Goal: Contribute content

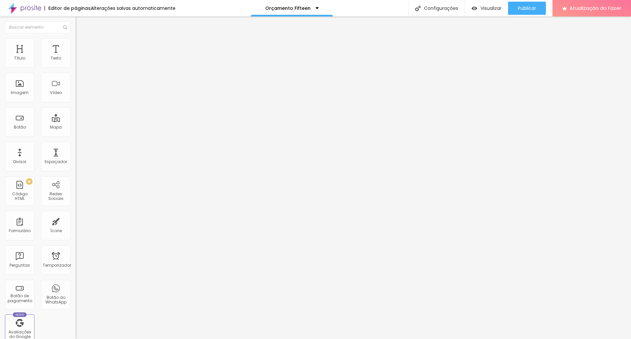
click at [76, 161] on input "23" at bounding box center [90, 164] width 28 height 7
type input "14"
type input "5"
type input "50"
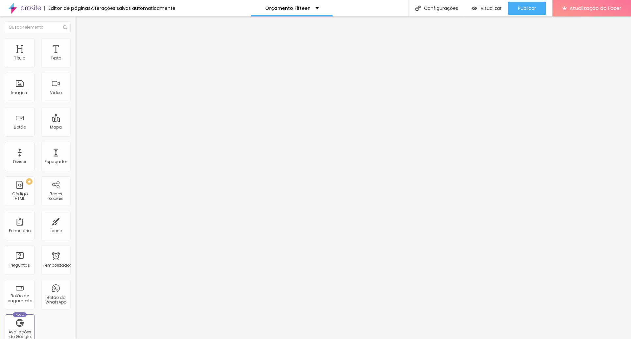
type input "50"
click at [76, 161] on input "50" at bounding box center [90, 164] width 28 height 7
type input "40"
click at [521, 7] on font "Publicar" at bounding box center [527, 8] width 18 height 7
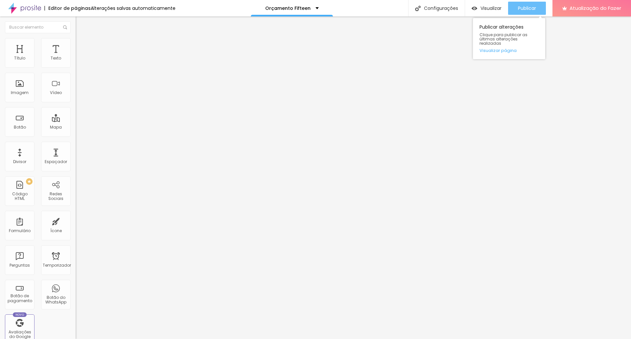
click at [530, 7] on font "Publicar" at bounding box center [527, 8] width 18 height 7
click at [76, 62] on input "https://www.youtube.com/watch?v=GzkJg3EbAFw" at bounding box center [115, 58] width 79 height 7
paste input "PALMCXk62-A"
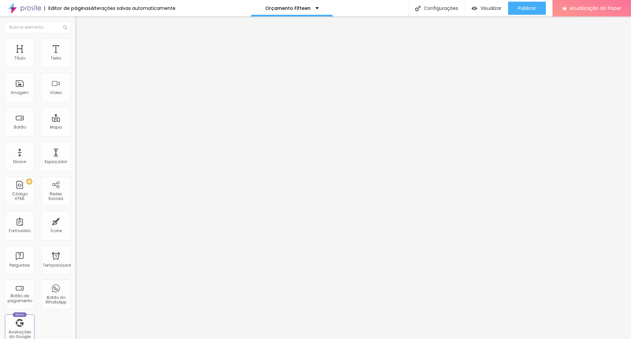
scroll to position [0, 41]
type input "https://www.youtube.com/watch?v=PALMCXk62-A"
click at [76, 62] on input "https://www.youtube.com/watch?v=rsEUBD89m_0" at bounding box center [115, 58] width 79 height 7
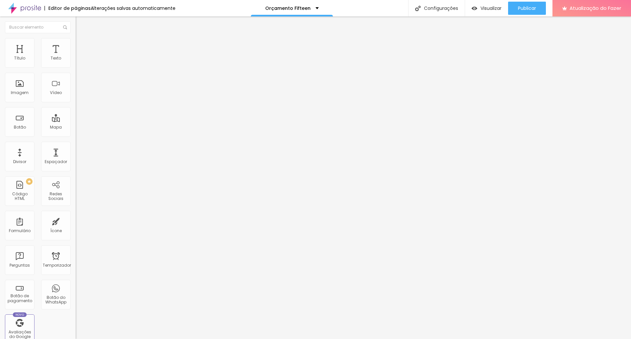
click at [76, 62] on input "https://www.youtube.com/watch?v=rsEUBD89m_0" at bounding box center [115, 58] width 79 height 7
paste input "KGWK4m2gi3I"
type input "https://www.youtube.com/watch?v=KGWK4m2gi3I"
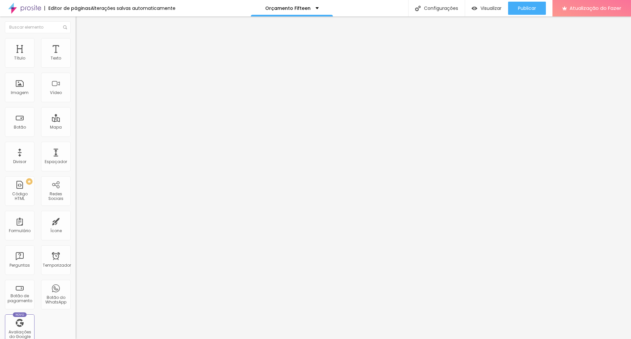
click at [76, 62] on input "https://www.youtube.com/watch?v=rsEUBD89m_0" at bounding box center [115, 58] width 79 height 7
paste input "mxrXnDremgo"
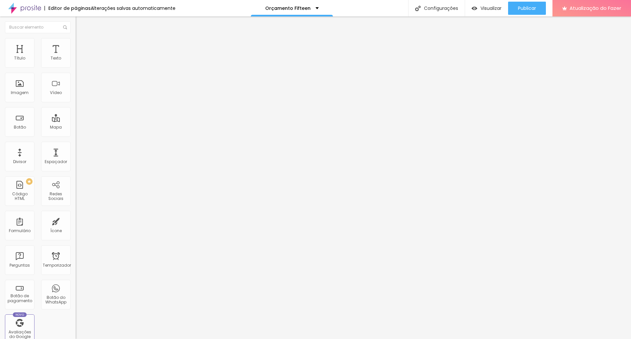
type input "https://www.youtube.com/watch?v=mxrXnDremgo"
click at [521, 9] on font "Publicar" at bounding box center [527, 8] width 18 height 7
click at [80, 57] on font "Trocar imagem" at bounding box center [96, 54] width 32 height 6
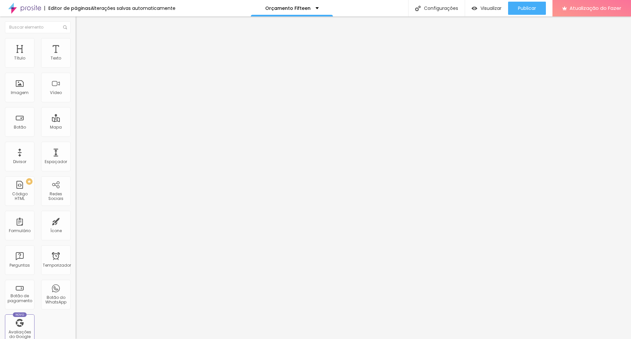
click at [80, 57] on font "Trocar imagem" at bounding box center [96, 54] width 32 height 6
click at [517, 10] on button "Publicar" at bounding box center [527, 8] width 38 height 13
